Goal: Task Accomplishment & Management: Use online tool/utility

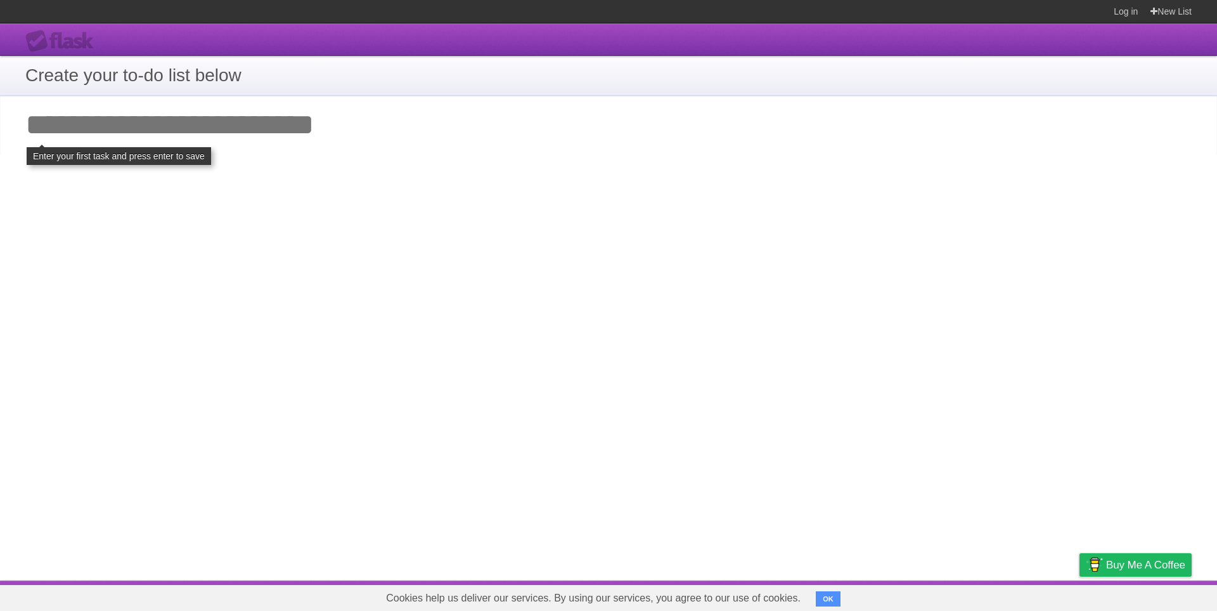
click at [87, 89] on h1 "Create your to-do list below" at bounding box center [608, 75] width 1167 height 27
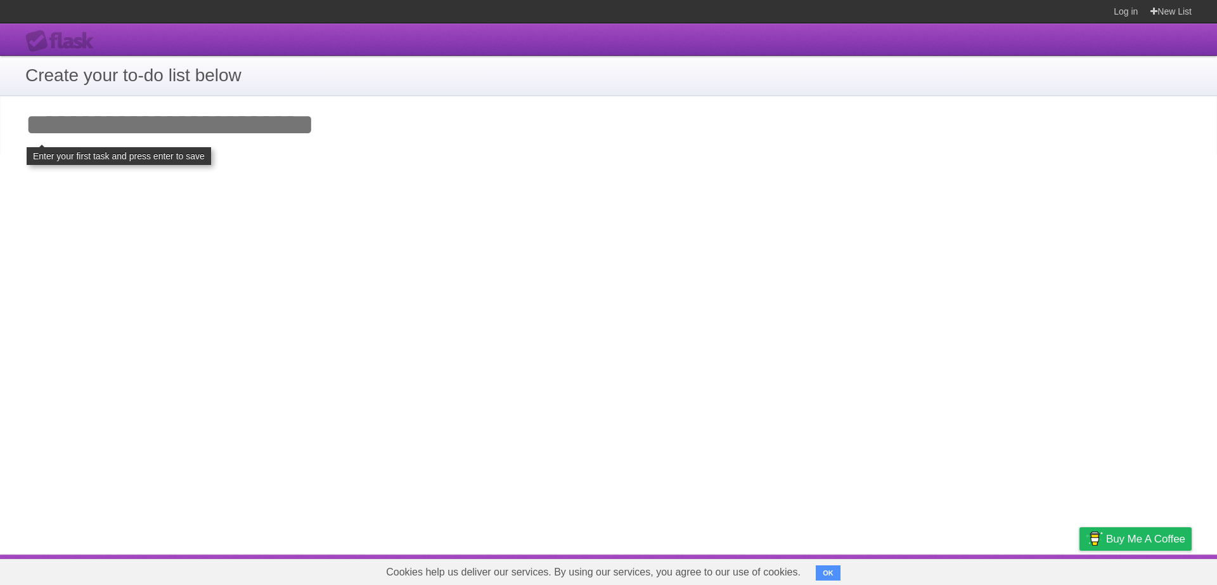
click at [167, 144] on input "Add your first task" at bounding box center [608, 125] width 1217 height 58
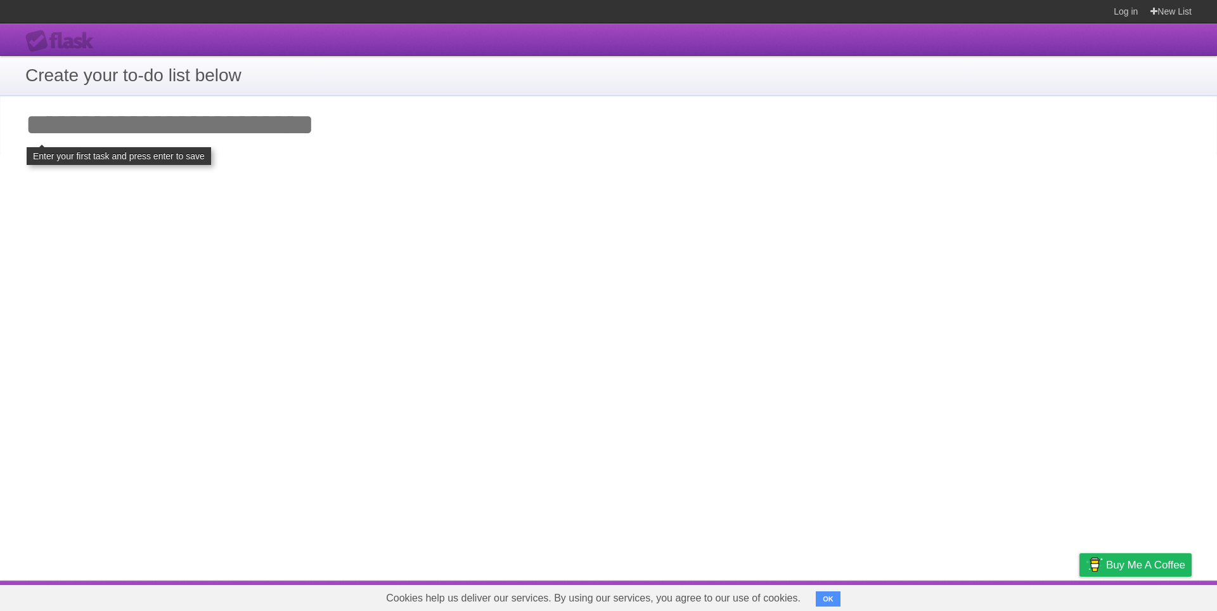
click at [240, 133] on input "Add your first task" at bounding box center [608, 125] width 1217 height 58
type input "*"
type input "*******"
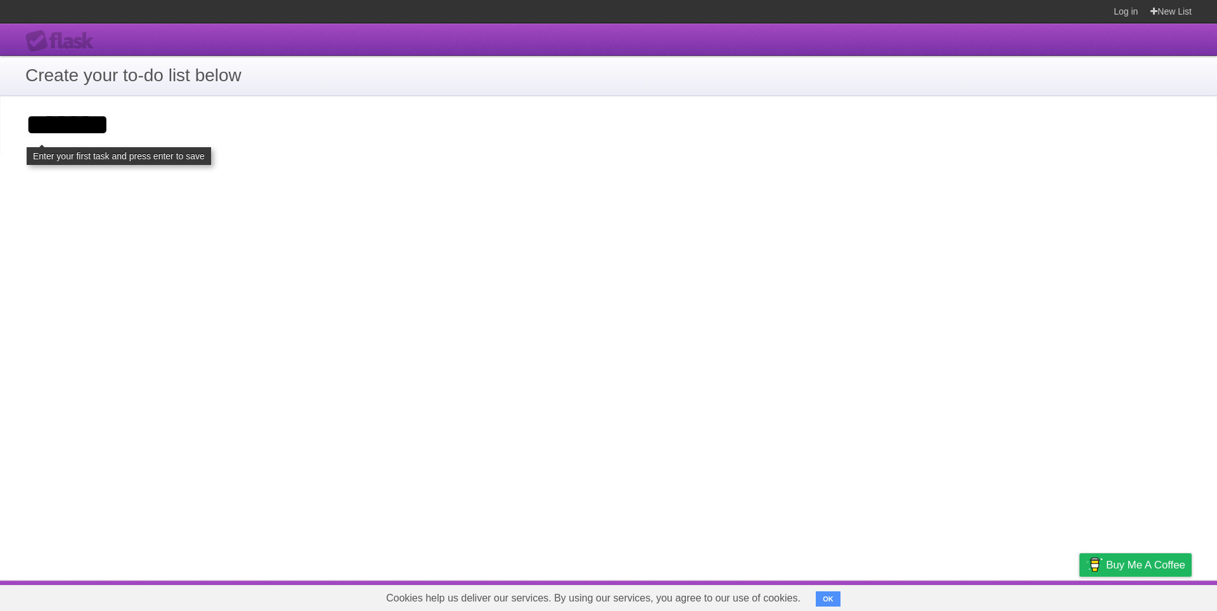
click input "**********" at bounding box center [0, 0] width 0 height 0
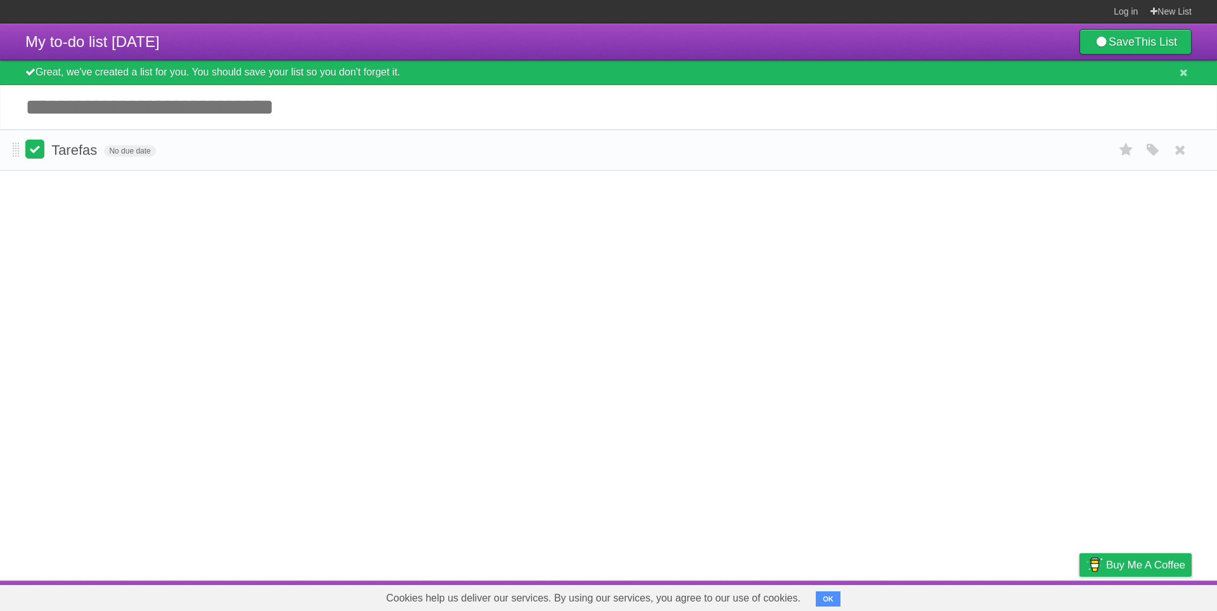
click at [41, 159] on label at bounding box center [34, 148] width 19 height 19
click at [58, 127] on input "Add another task" at bounding box center [608, 107] width 1217 height 44
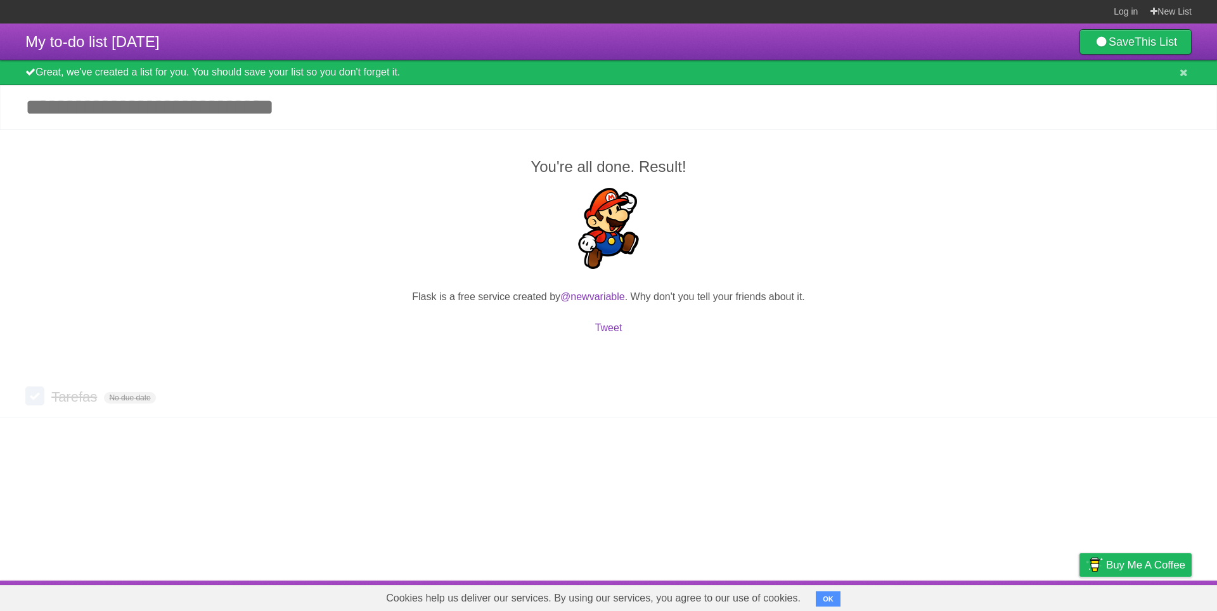
click at [82, 159] on div "You're all done. Result! Flask is a free service created by @newvariable . Why …" at bounding box center [608, 252] width 1217 height 247
click at [70, 82] on div "Great, we've created a list for you. You should save your list so you don't for…" at bounding box center [608, 72] width 1217 height 25
click at [22, 75] on div "Great, we've created a list for you. You should save your list so you don't for…" at bounding box center [608, 72] width 1217 height 25
drag, startPoint x: 36, startPoint y: 73, endPoint x: 453, endPoint y: 73, distance: 417.2
click at [159, 73] on div "Great, we've created a list for you. You should save your list so you don't for…" at bounding box center [608, 72] width 1217 height 25
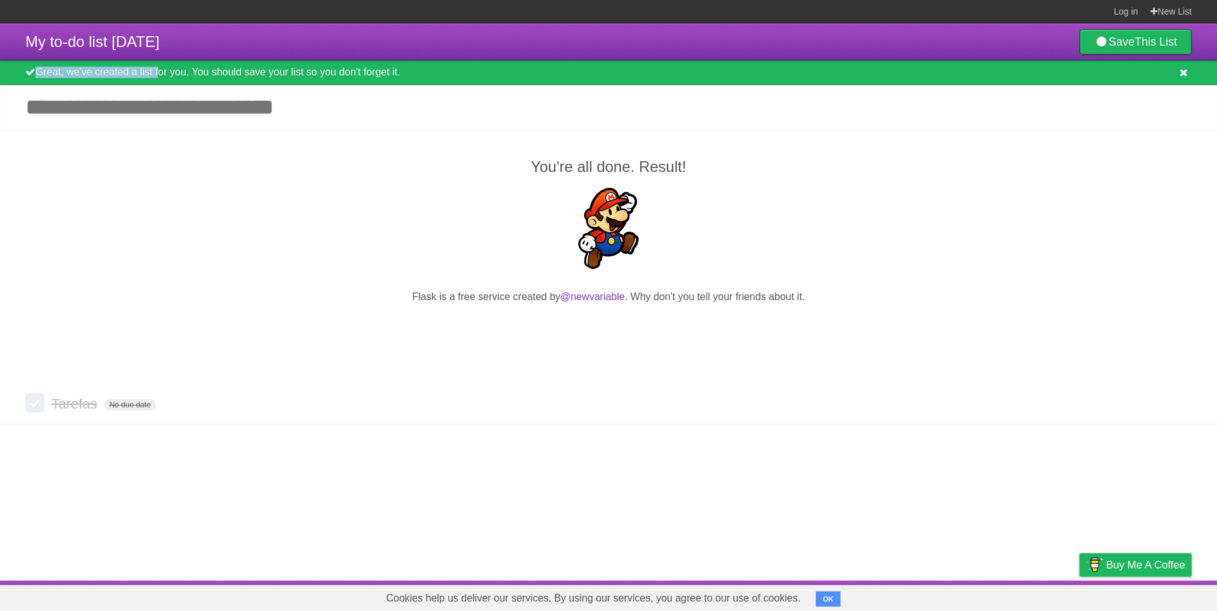
click at [1184, 78] on icon at bounding box center [1184, 72] width 8 height 11
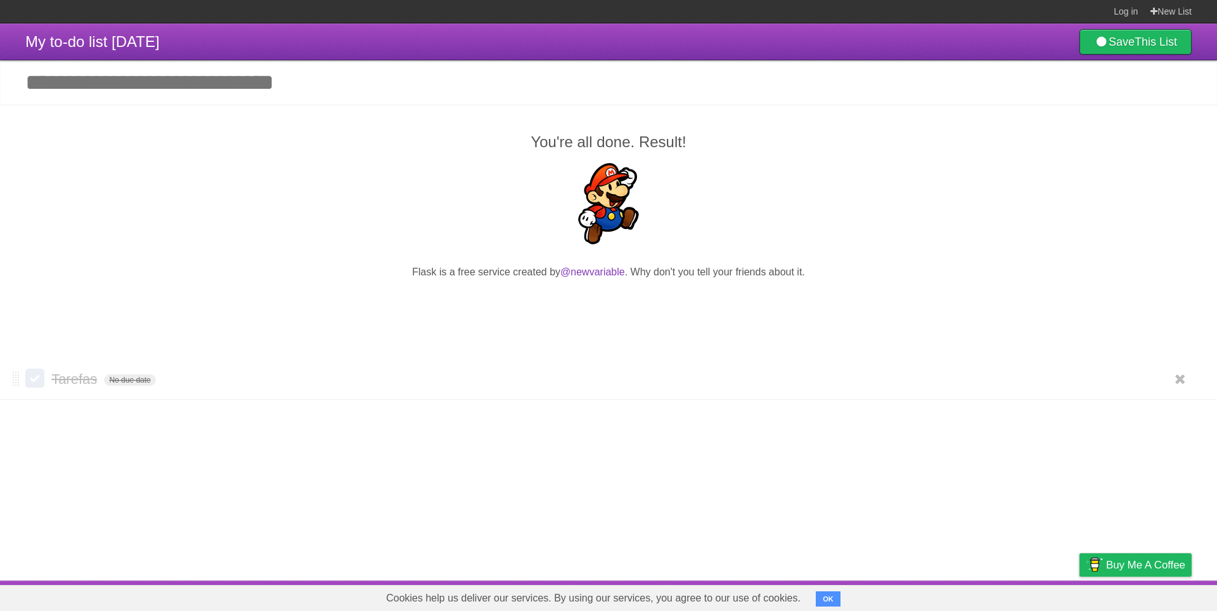
click at [38, 387] on label at bounding box center [34, 377] width 19 height 19
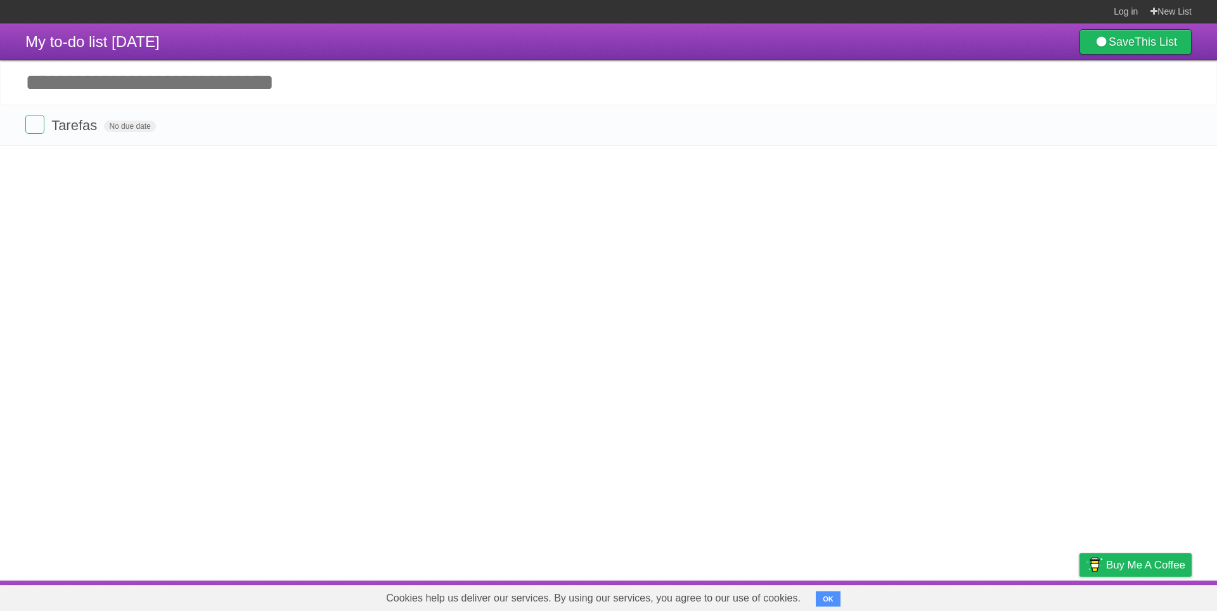
click at [172, 85] on input "Add another task" at bounding box center [608, 82] width 1217 height 44
click at [1177, 136] on icon at bounding box center [1181, 125] width 18 height 21
click at [265, 97] on input "Add another task" at bounding box center [608, 82] width 1217 height 44
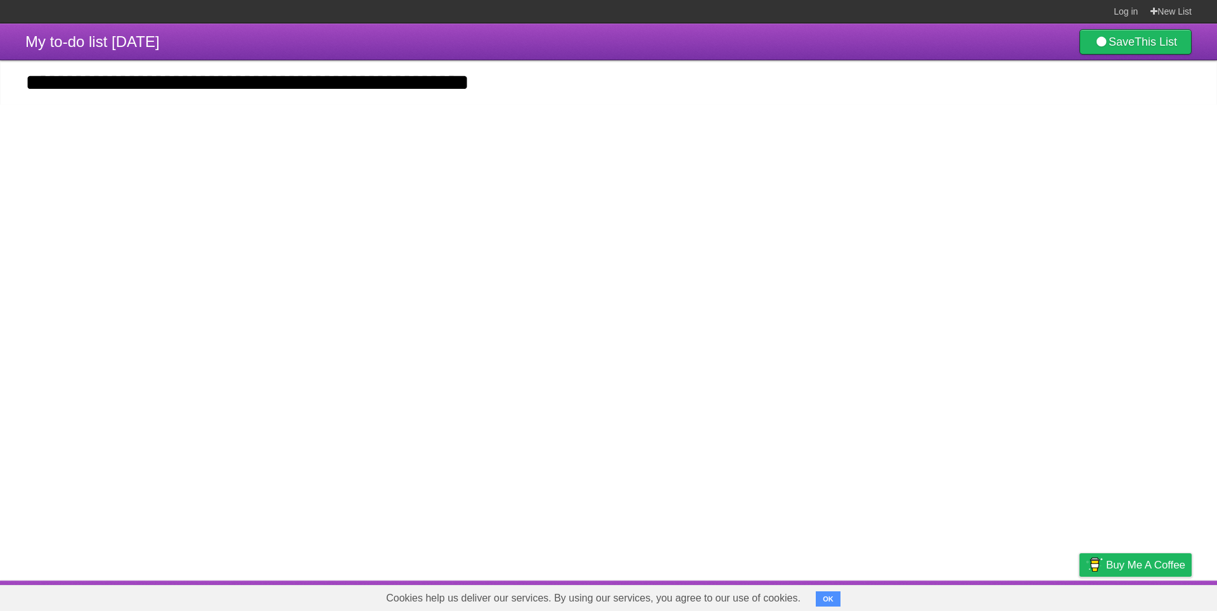
type input "**********"
click input "*********" at bounding box center [0, 0] width 0 height 0
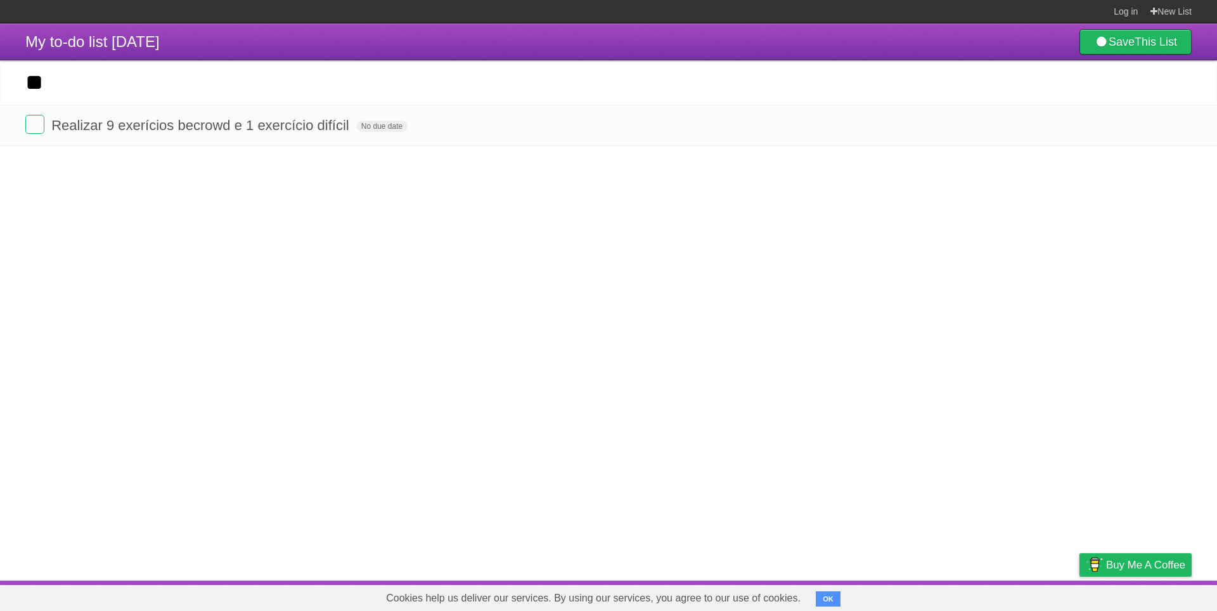
type input "*"
type input "**********"
click input "*********" at bounding box center [0, 0] width 0 height 0
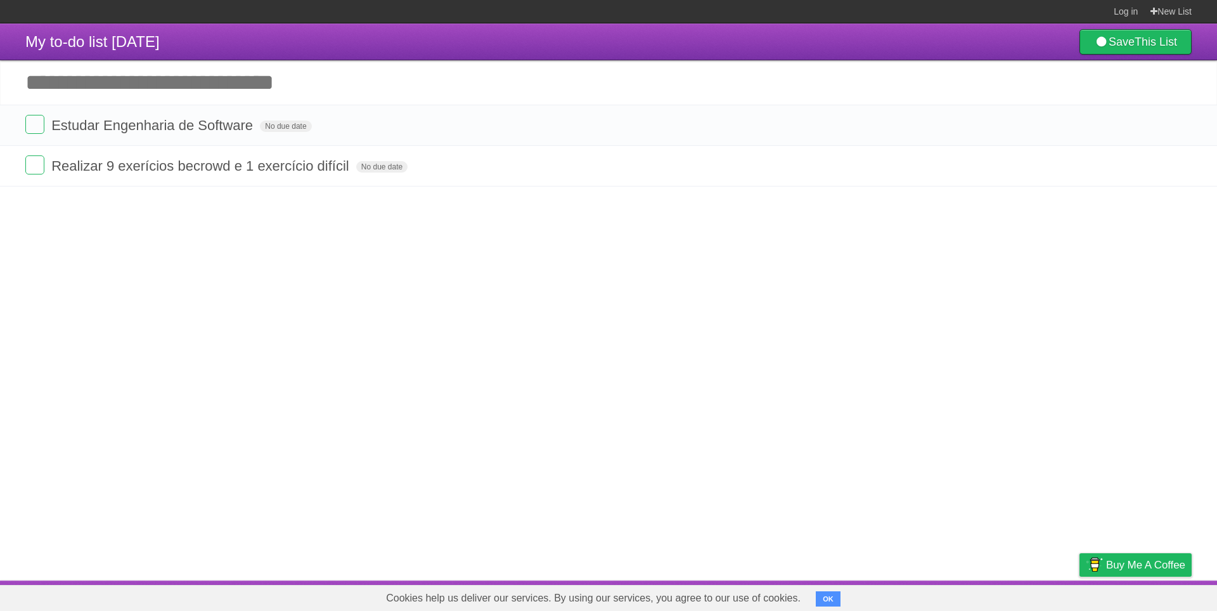
drag, startPoint x: 209, startPoint y: 287, endPoint x: 164, endPoint y: 224, distance: 76.4
click at [200, 284] on article "My to-do list [DATE] Save This List Great, we've created a list for you. You sh…" at bounding box center [608, 301] width 1217 height 557
drag, startPoint x: 163, startPoint y: 164, endPoint x: 121, endPoint y: 181, distance: 45.2
click at [162, 165] on li "Realizar 9 exerícios becrowd e 1 exercício difícil No due date White Red Blue G…" at bounding box center [608, 165] width 1217 height 41
drag, startPoint x: 13, startPoint y: 174, endPoint x: 18, endPoint y: 124, distance: 51.0
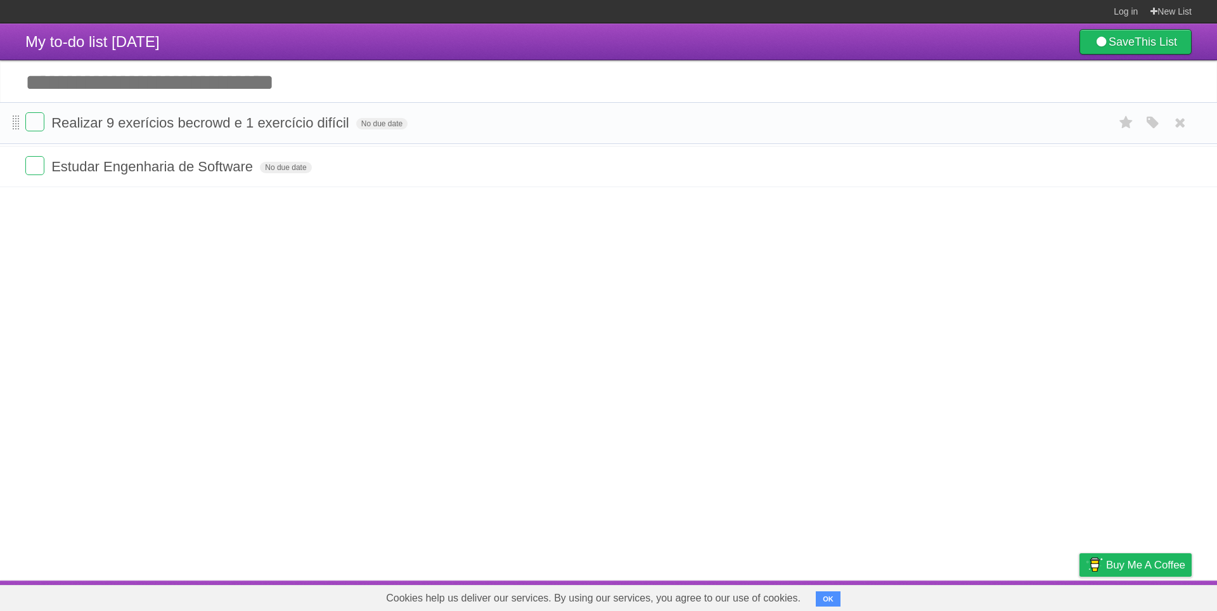
click at [18, 124] on span at bounding box center [16, 122] width 7 height 15
drag, startPoint x: 84, startPoint y: 245, endPoint x: 95, endPoint y: 245, distance: 10.8
click at [87, 245] on article "My to-do list [DATE] Save This List Great, we've created a list for you. You sh…" at bounding box center [608, 301] width 1217 height 557
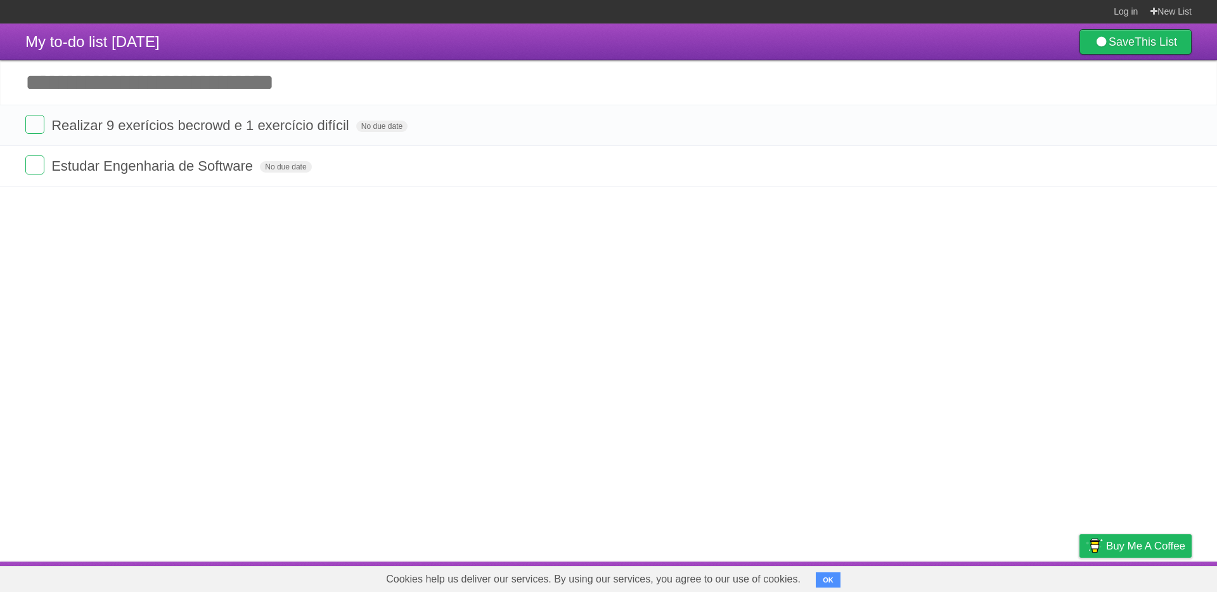
drag, startPoint x: 850, startPoint y: 335, endPoint x: 1010, endPoint y: 326, distance: 160.7
click at [872, 331] on article "My to-do list [DATE] Save This List Great, we've created a list for you. You sh…" at bounding box center [608, 292] width 1217 height 538
